Goal: Communication & Community: Answer question/provide support

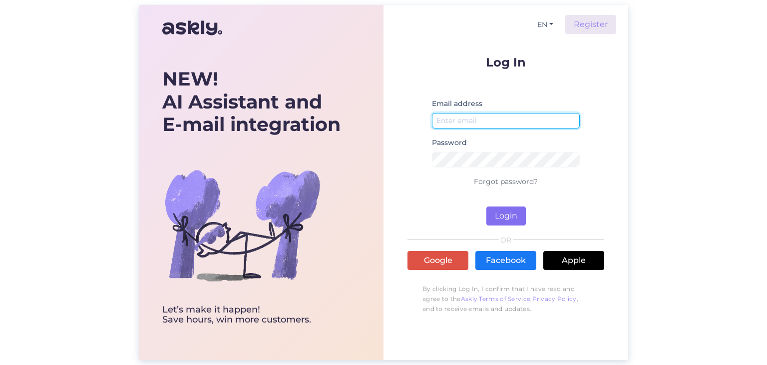
type input "[PERSON_NAME][EMAIL_ADDRESS][PERSON_NAME][DOMAIN_NAME]"
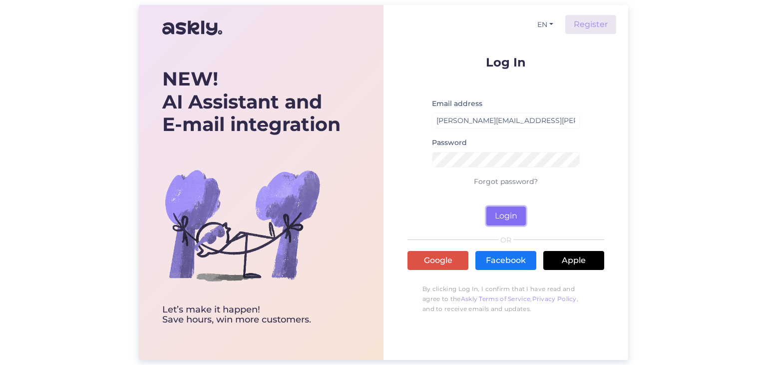
click at [506, 210] on button "Login" at bounding box center [505, 215] width 39 height 19
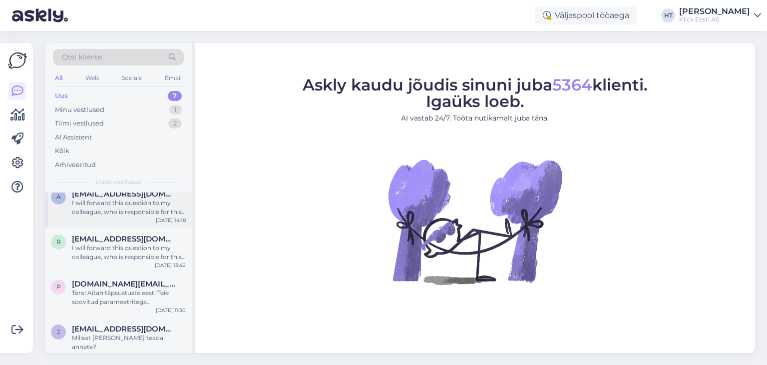
scroll to position [8, 0]
click at [160, 250] on div "I will forward this question to my colleague, who is responsible for this. The …" at bounding box center [129, 254] width 114 height 18
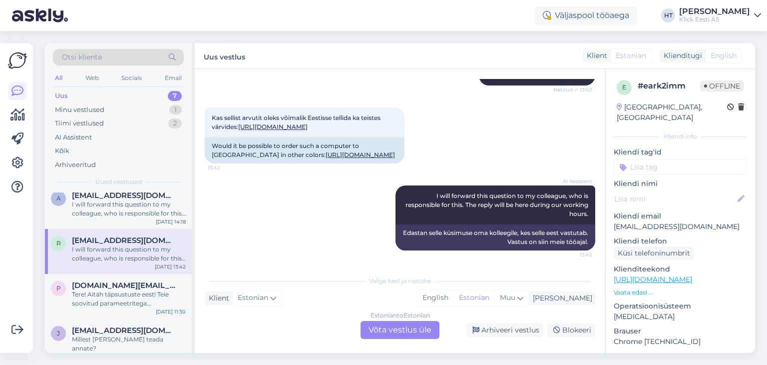
scroll to position [0, 0]
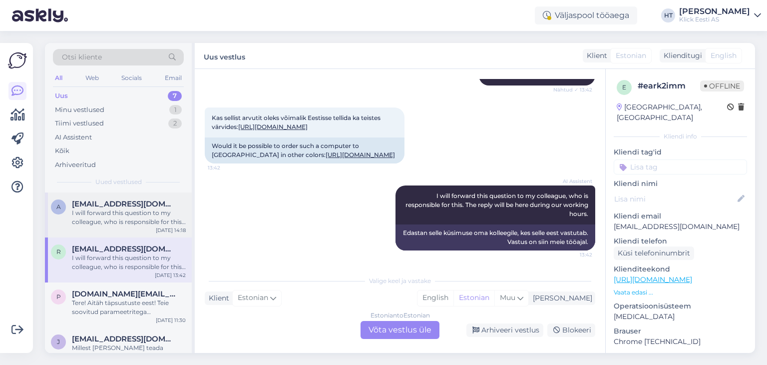
click at [148, 215] on div "I will forward this question to my colleague, who is responsible for this. The …" at bounding box center [129, 217] width 114 height 18
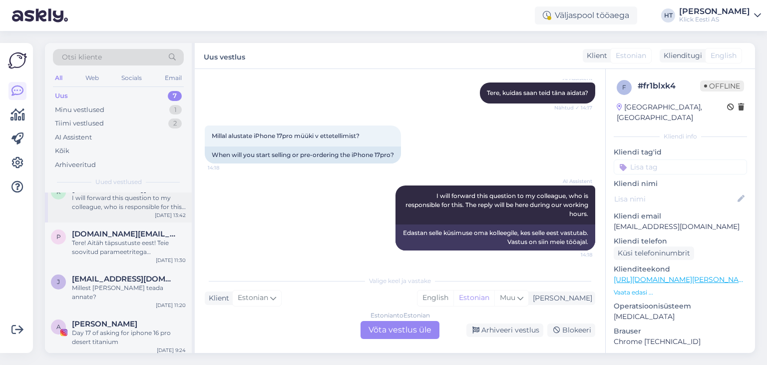
scroll to position [68, 0]
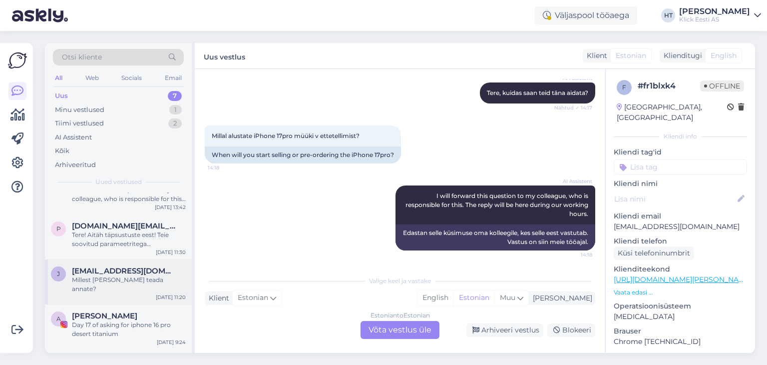
click at [172, 267] on div "[EMAIL_ADDRESS][DOMAIN_NAME]" at bounding box center [129, 270] width 114 height 9
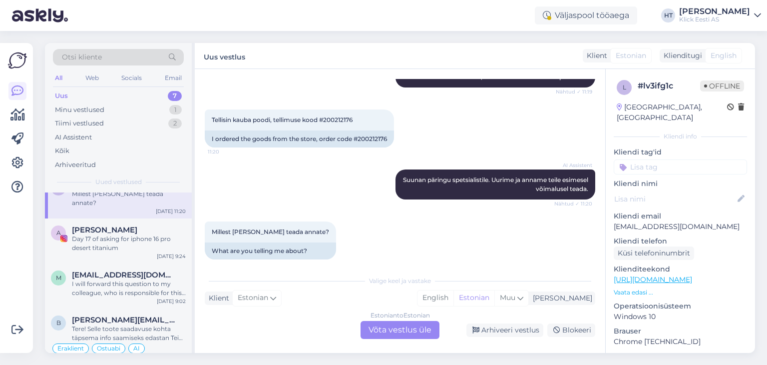
scroll to position [157, 0]
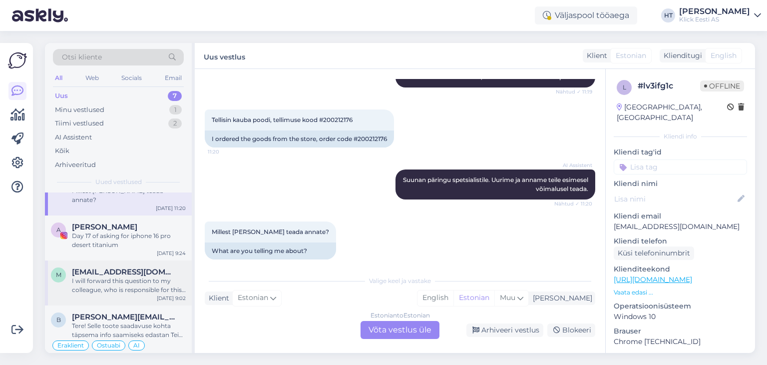
click at [153, 276] on div "I will forward this question to my colleague, who is responsible for this. The …" at bounding box center [129, 285] width 114 height 18
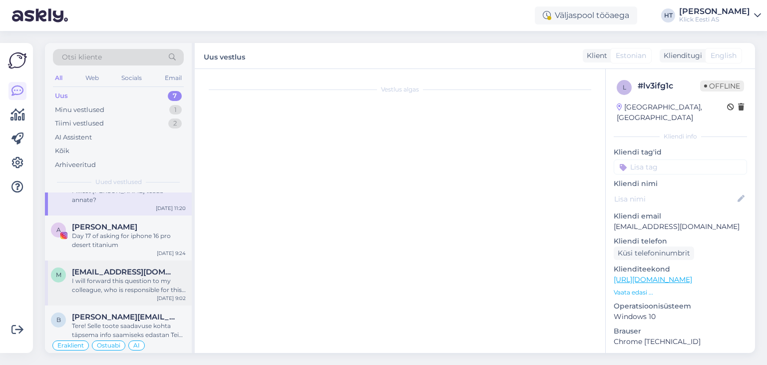
scroll to position [248, 0]
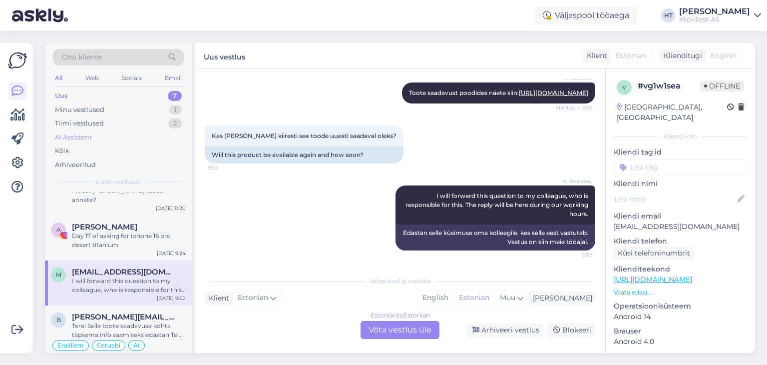
click at [153, 137] on div "AI Assistent" at bounding box center [118, 137] width 131 height 14
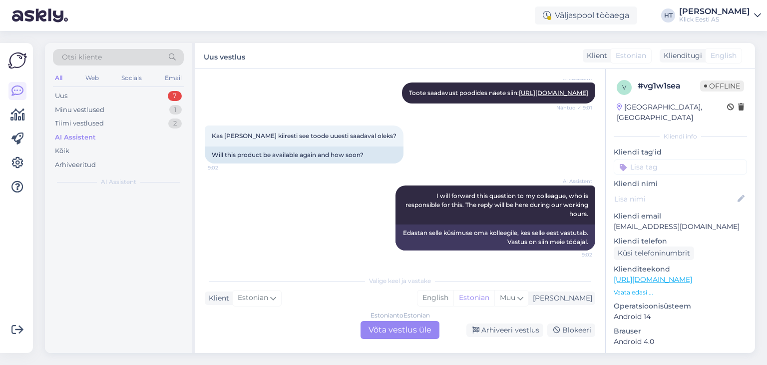
scroll to position [0, 0]
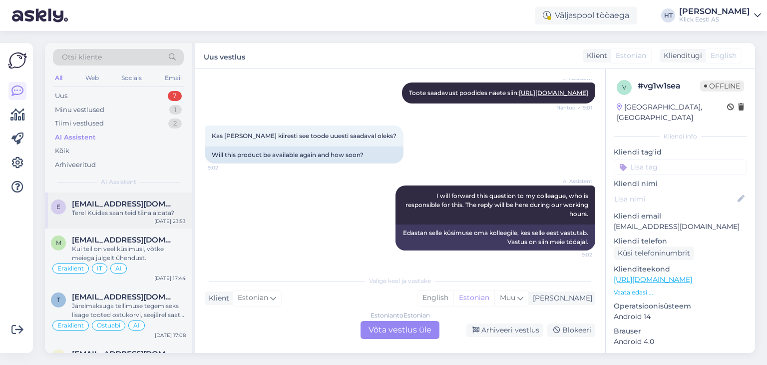
click at [154, 218] on div "e [EMAIL_ADDRESS][DOMAIN_NAME] Tere! Kuidas saan teid [PERSON_NAME] aidata? [DA…" at bounding box center [118, 210] width 147 height 36
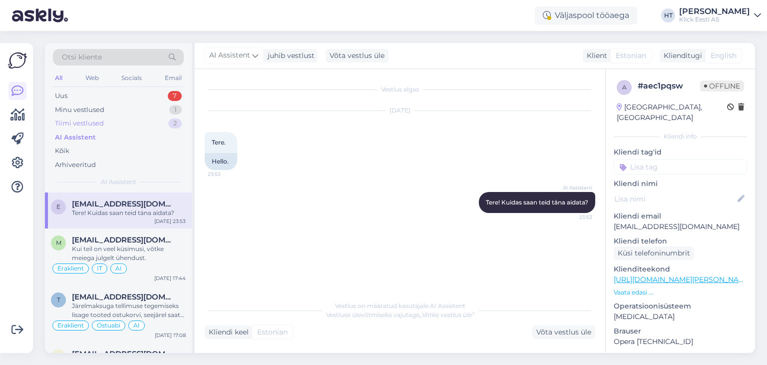
click at [135, 119] on div "Tiimi vestlused 2" at bounding box center [118, 123] width 131 height 14
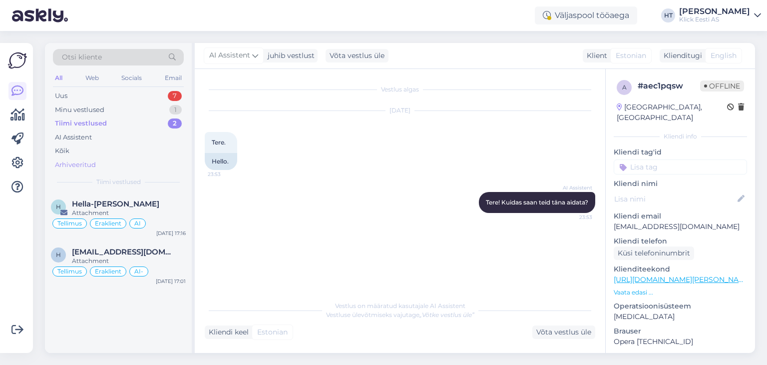
click at [134, 159] on div "Arhiveeritud" at bounding box center [118, 165] width 131 height 14
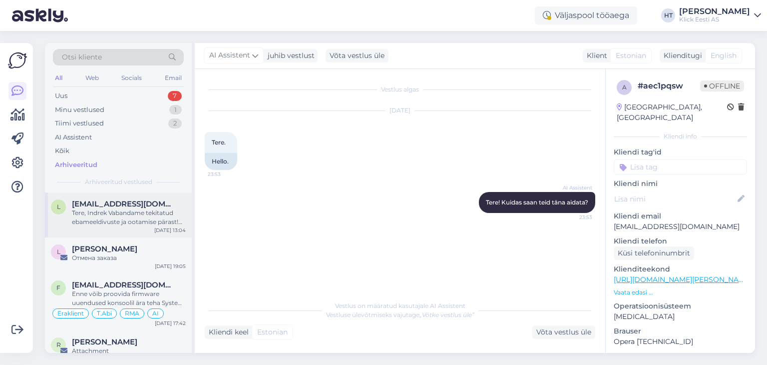
click at [153, 207] on span "[EMAIL_ADDRESS][DOMAIN_NAME]" at bounding box center [124, 203] width 104 height 9
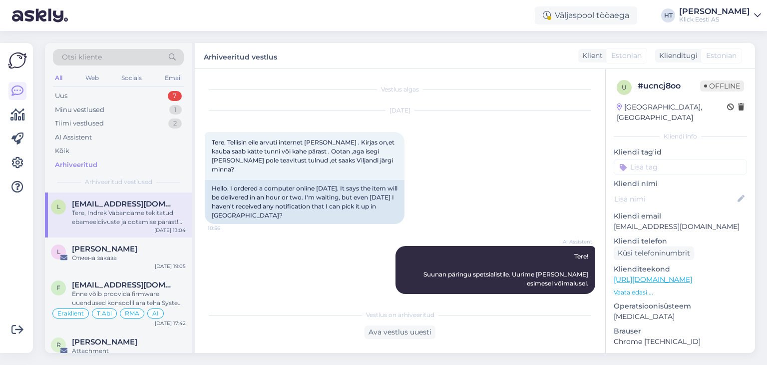
scroll to position [211, 0]
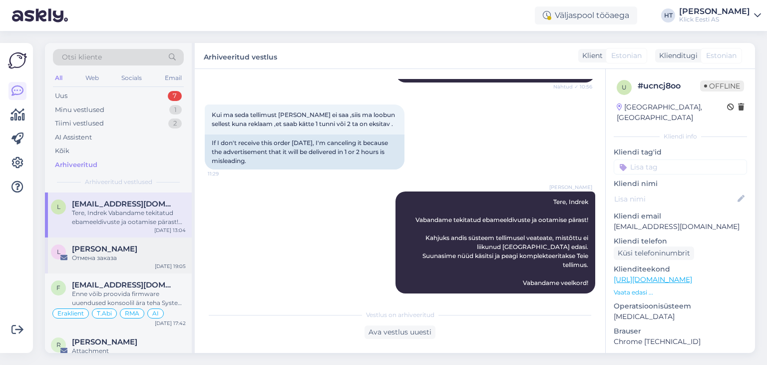
click at [134, 255] on div "Отмена заказа" at bounding box center [129, 257] width 114 height 9
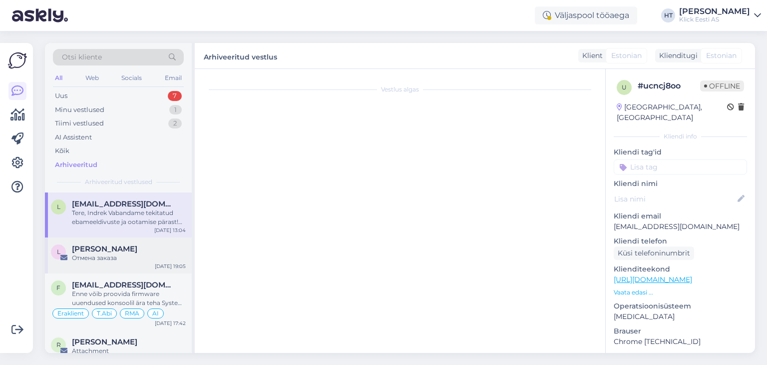
scroll to position [0, 0]
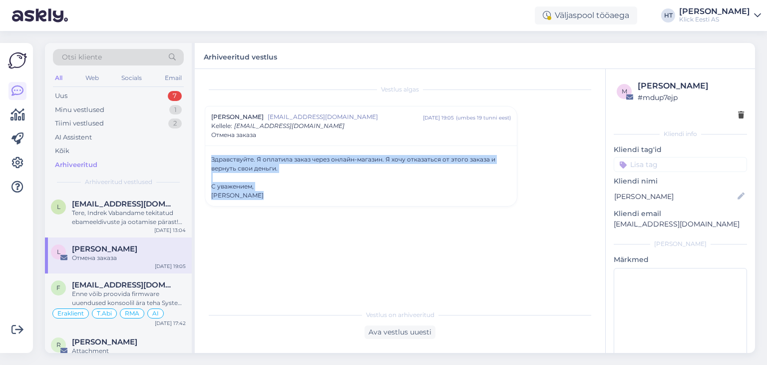
drag, startPoint x: 212, startPoint y: 156, endPoint x: 287, endPoint y: 204, distance: 88.7
click at [287, 204] on div "Здравствуйте. Я оплатила заказ через онлайн-магазин. Я хочу отказаться от этого…" at bounding box center [361, 175] width 312 height 60
copy div "Здравствуйте. Я оплатила заказ через онлайн-магазин. Я хочу отказаться от этого…"
click at [149, 95] on div "Uus 7" at bounding box center [118, 96] width 131 height 14
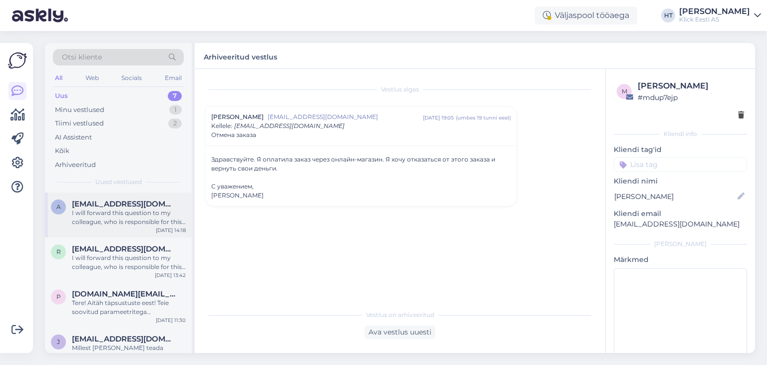
click at [155, 220] on div "I will forward this question to my colleague, who is responsible for this. The …" at bounding box center [129, 217] width 114 height 18
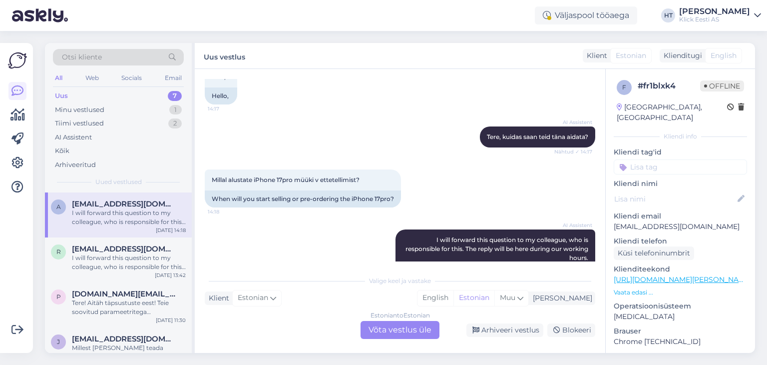
scroll to position [109, 0]
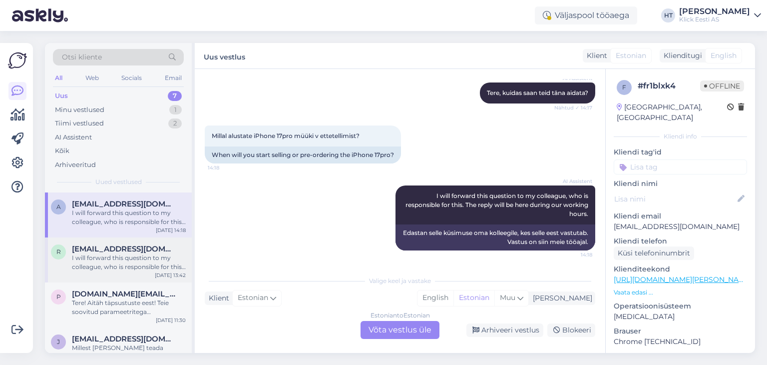
click at [135, 261] on div "I will forward this question to my colleague, who is responsible for this. The …" at bounding box center [129, 262] width 114 height 18
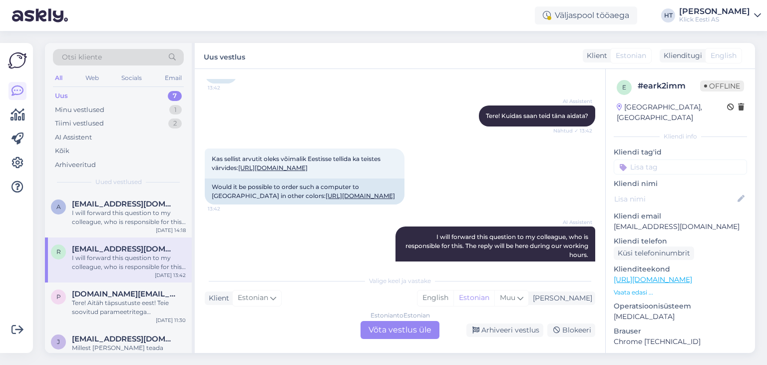
scroll to position [145, 0]
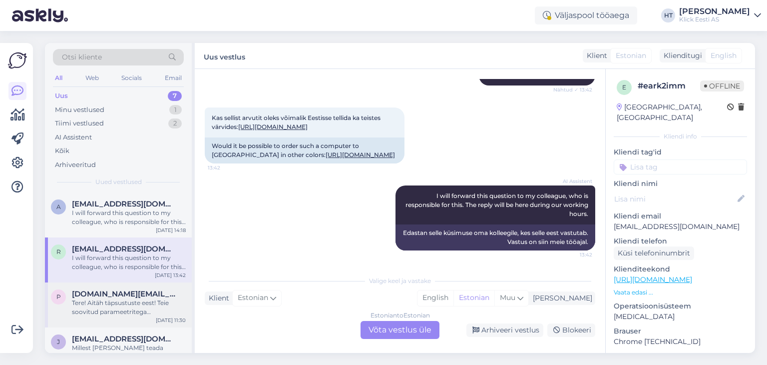
click at [136, 293] on span "[DOMAIN_NAME][EMAIL_ADDRESS][DOMAIN_NAME]" at bounding box center [124, 293] width 104 height 9
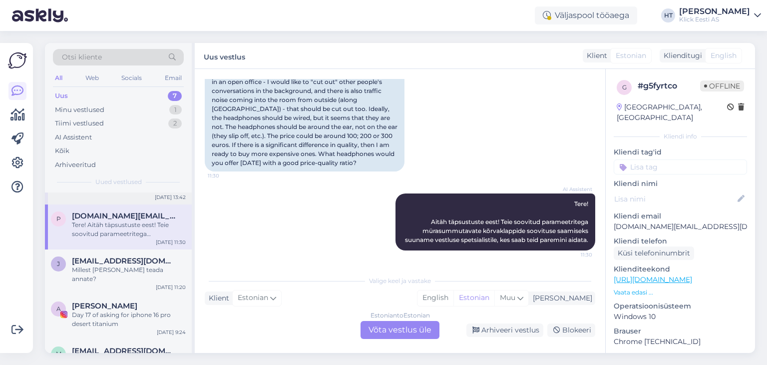
scroll to position [86, 0]
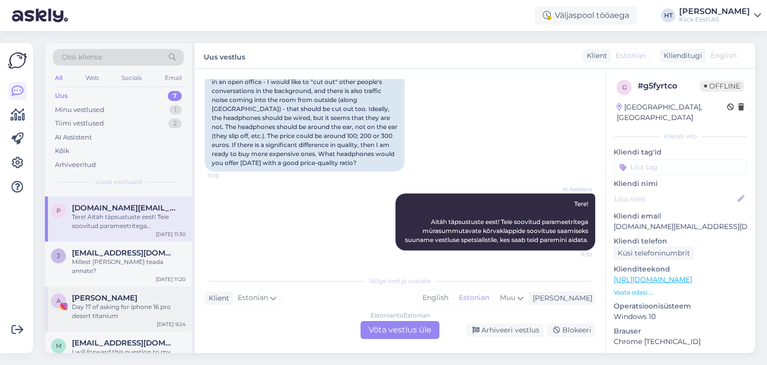
click at [148, 293] on div "[PERSON_NAME]" at bounding box center [129, 297] width 114 height 9
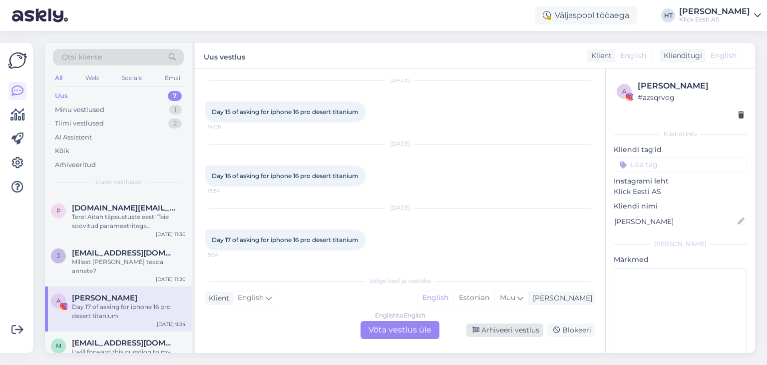
click at [503, 328] on div "Arhiveeri vestlus" at bounding box center [504, 329] width 77 height 13
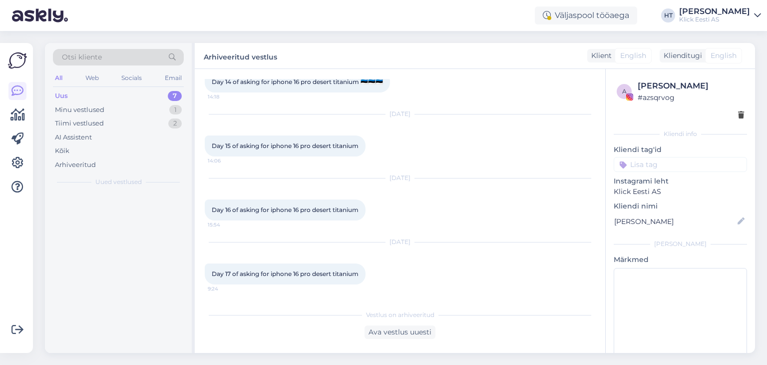
scroll to position [60, 0]
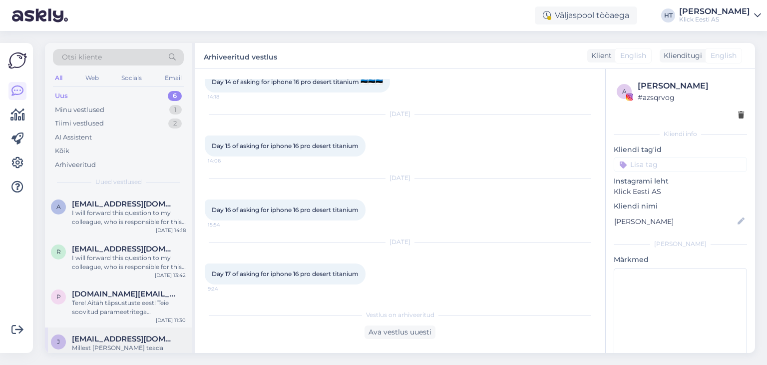
click at [157, 341] on span "[EMAIL_ADDRESS][DOMAIN_NAME]" at bounding box center [124, 338] width 104 height 9
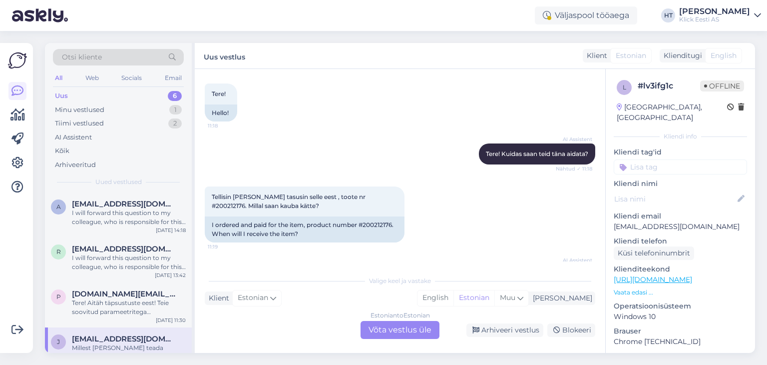
scroll to position [49, 0]
